Goal: Navigation & Orientation: Find specific page/section

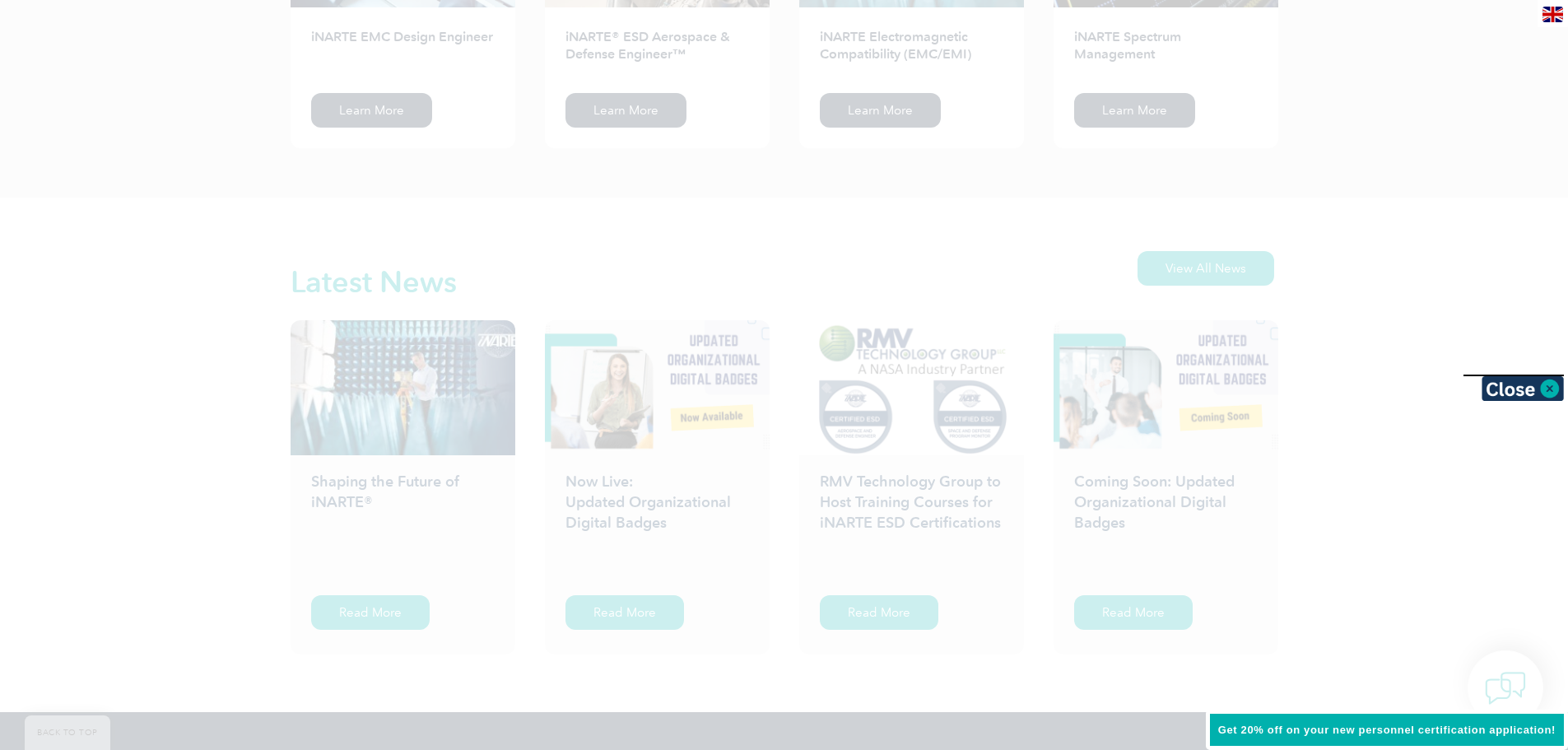
scroll to position [2387, 0]
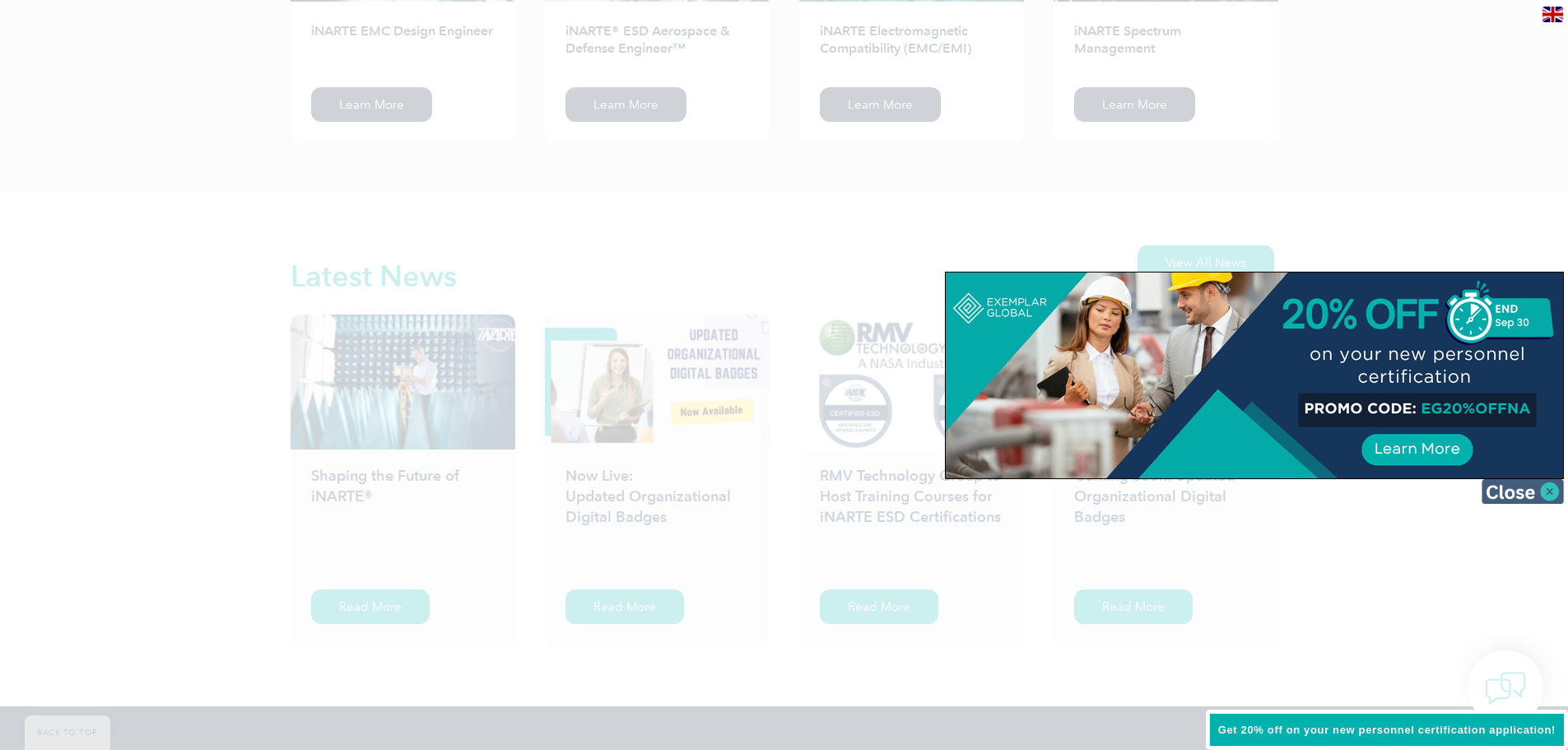
click at [1546, 496] on img at bounding box center [1523, 492] width 83 height 25
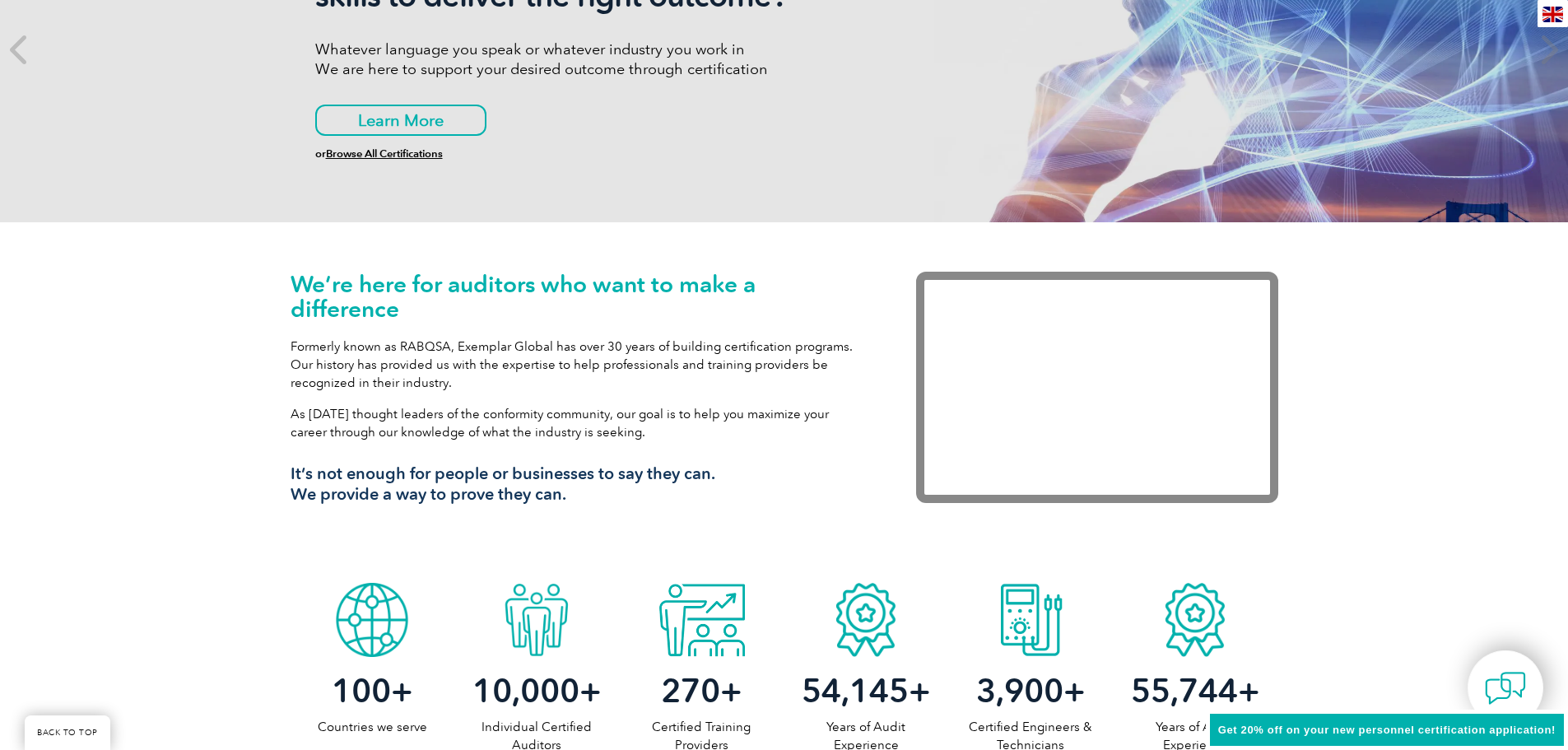
scroll to position [83, 0]
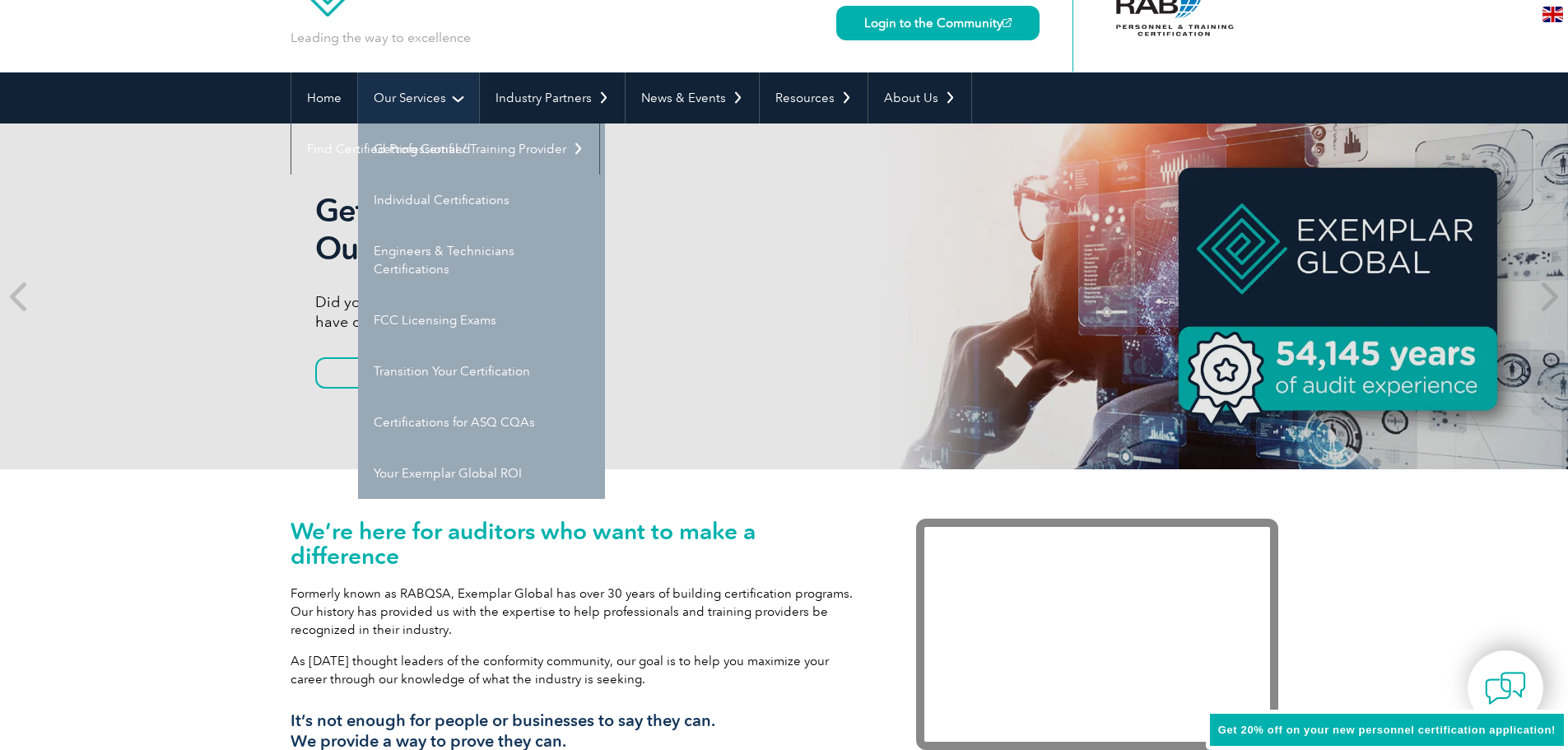
click at [434, 85] on link "Our Services" at bounding box center [418, 98] width 121 height 51
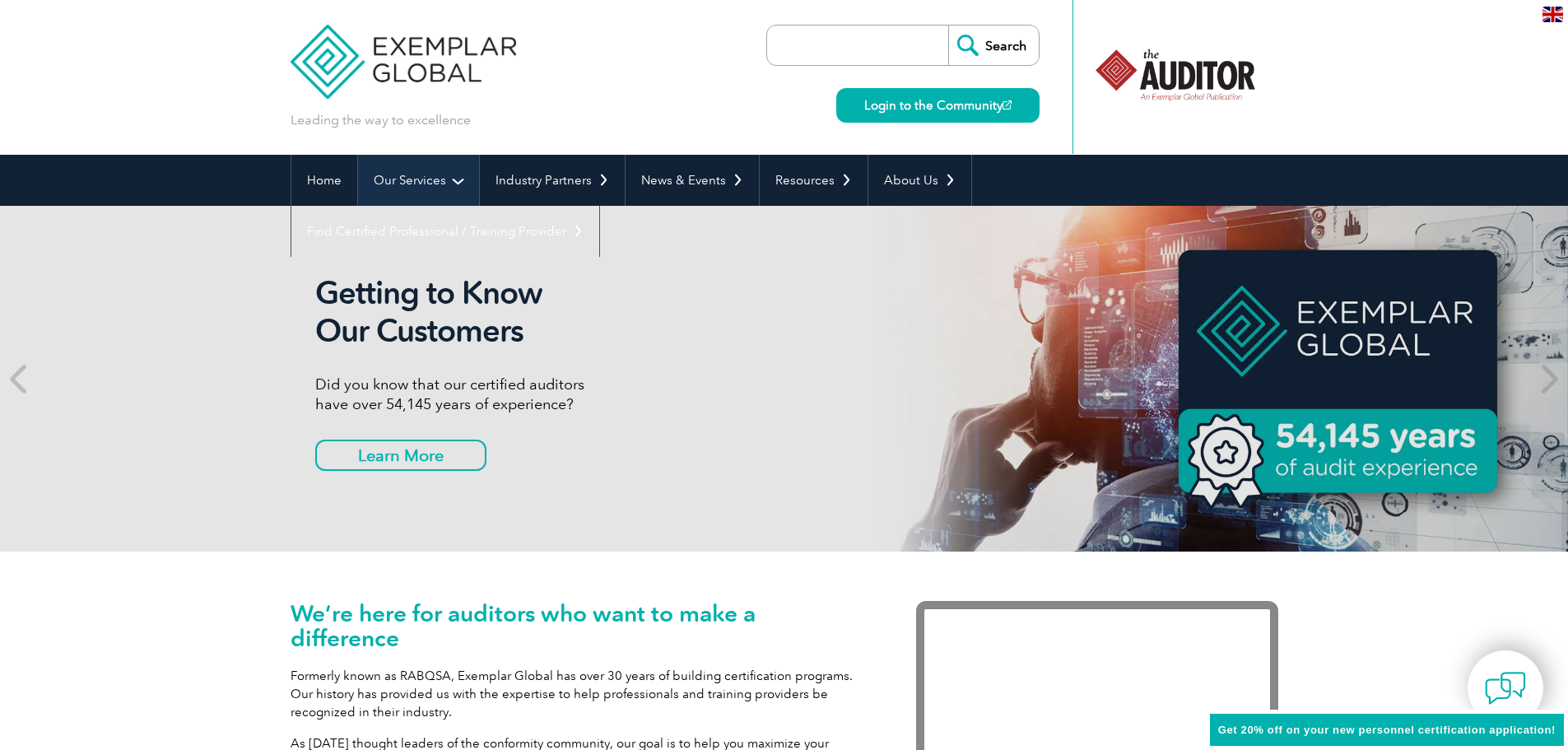
click at [430, 183] on link "Our Services" at bounding box center [418, 180] width 121 height 51
click at [444, 182] on link "Our Services" at bounding box center [418, 180] width 121 height 51
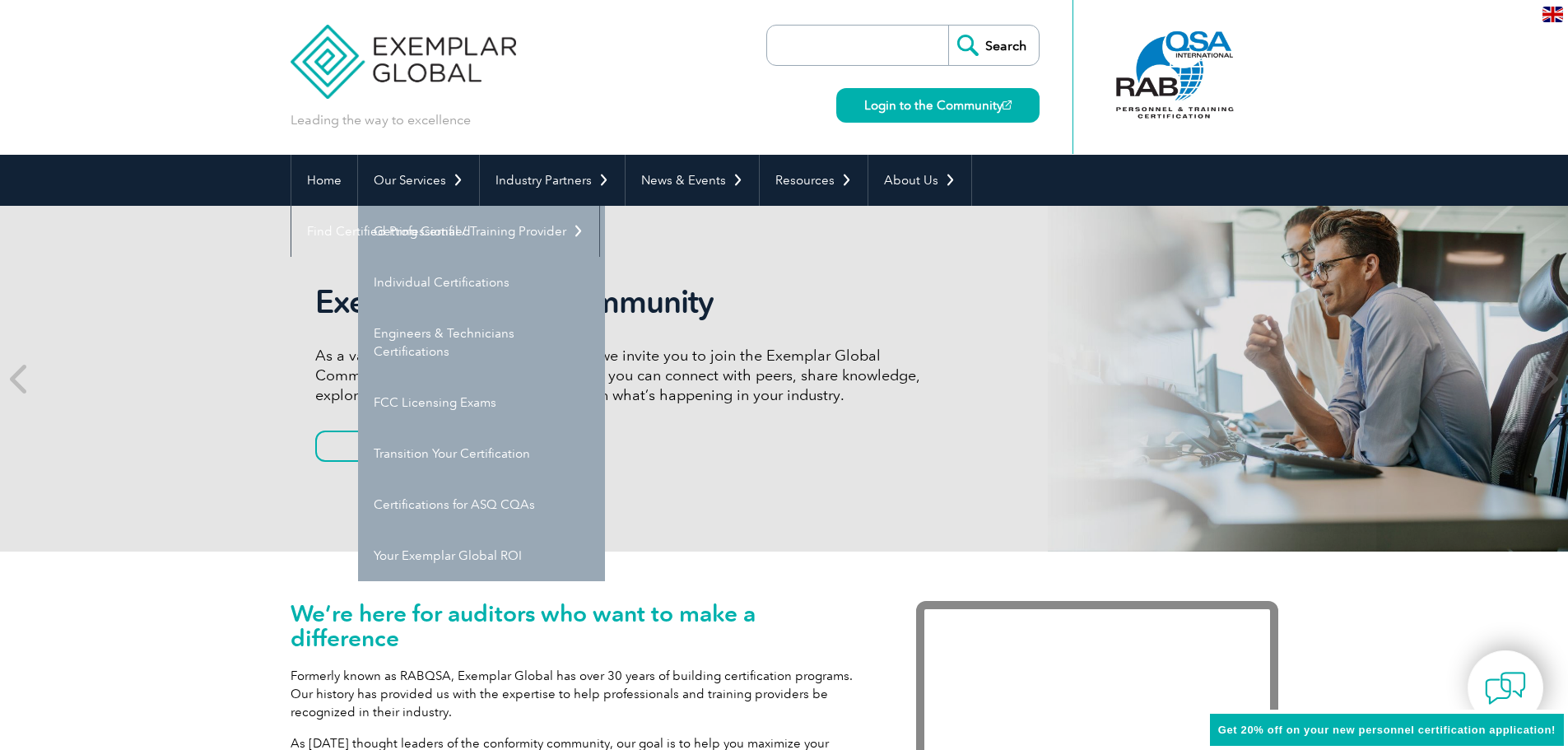
click at [65, 322] on div "Exemplar Global Community As a valued member of Exemplar Global, we invite you …" at bounding box center [784, 378] width 1568 height 346
click at [180, 297] on div "Exemplar Global Community As a valued member of Exemplar Global, we invite you …" at bounding box center [784, 378] width 1568 height 346
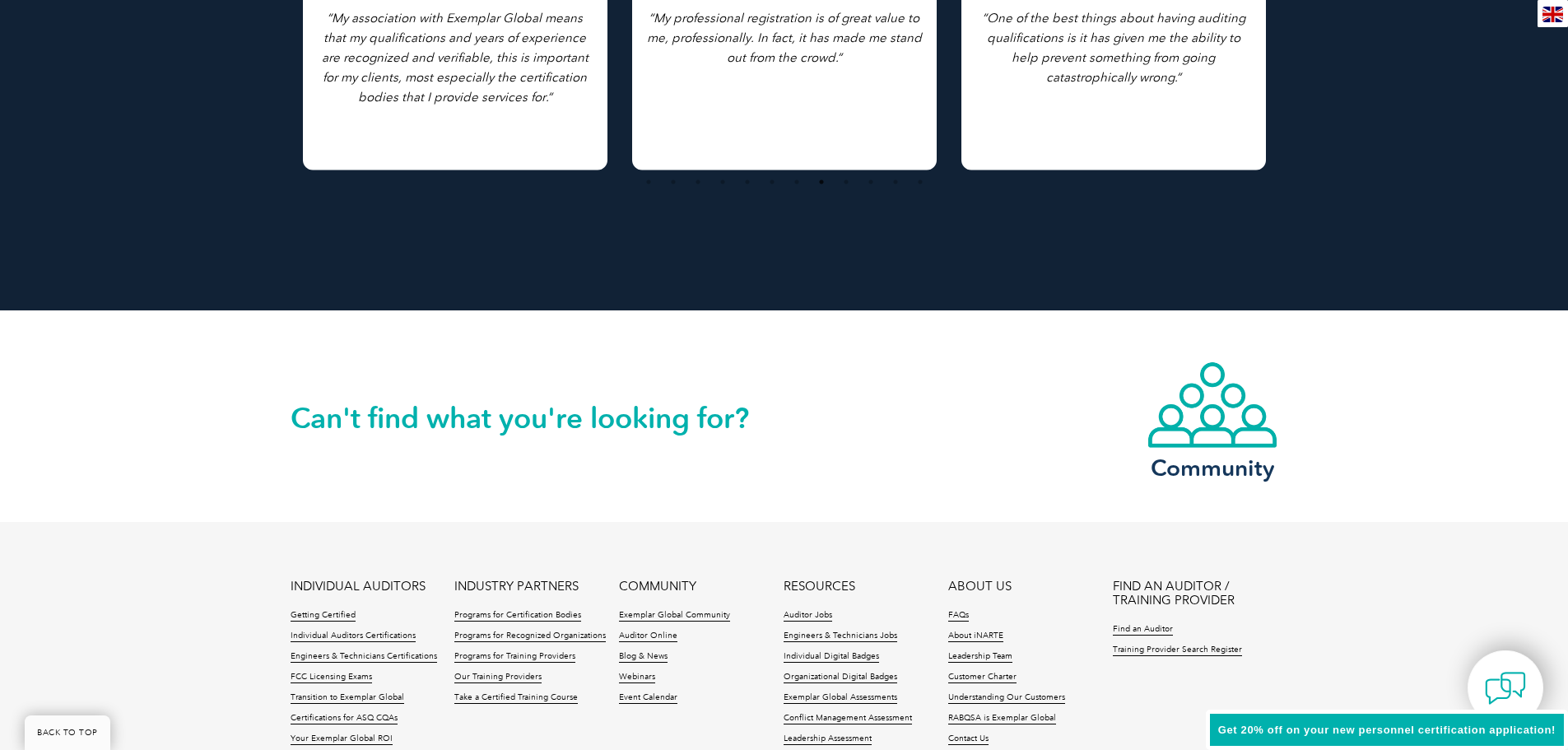
scroll to position [3761, 0]
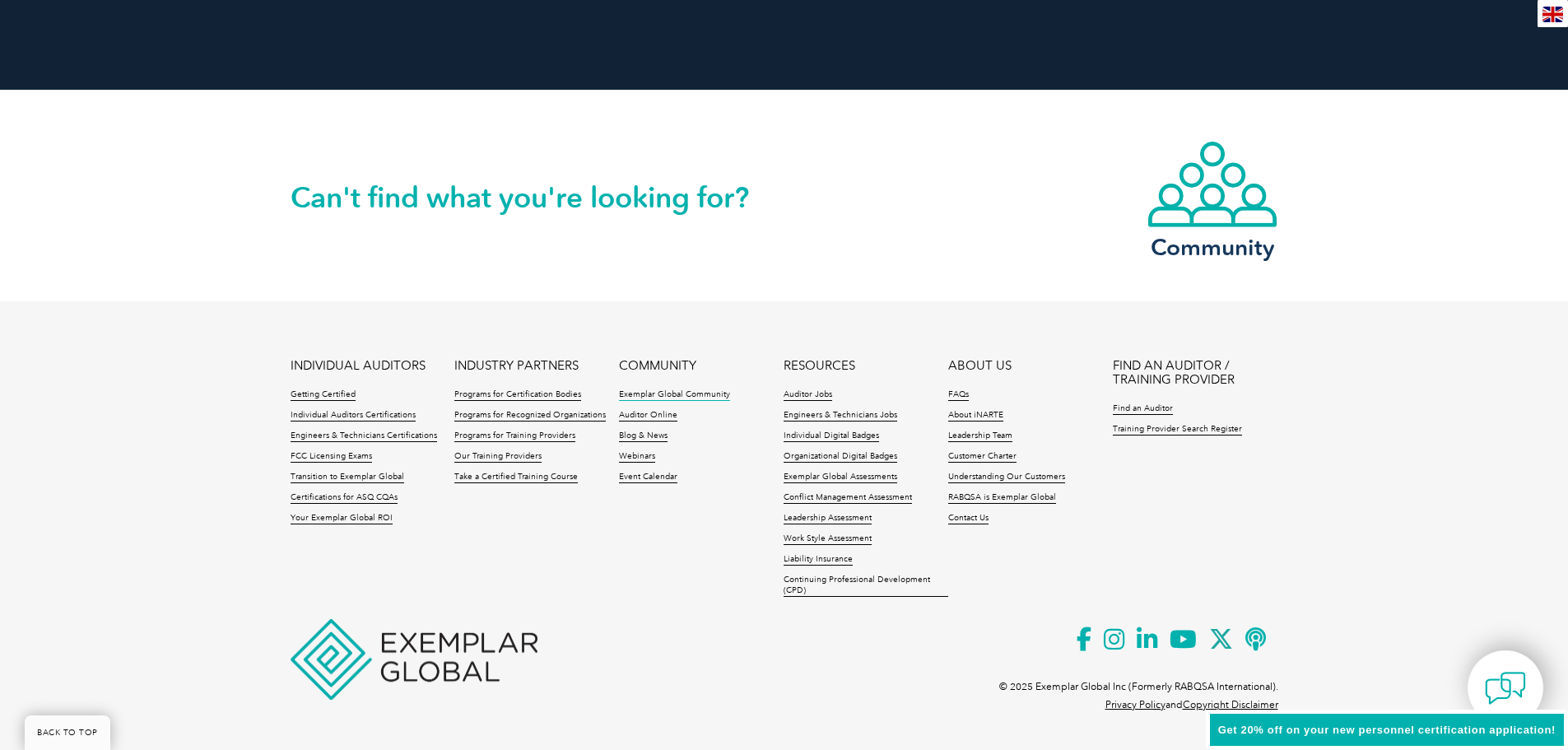
click at [698, 396] on link "Exemplar Global Community" at bounding box center [674, 395] width 111 height 12
